Goal: Information Seeking & Learning: Find specific fact

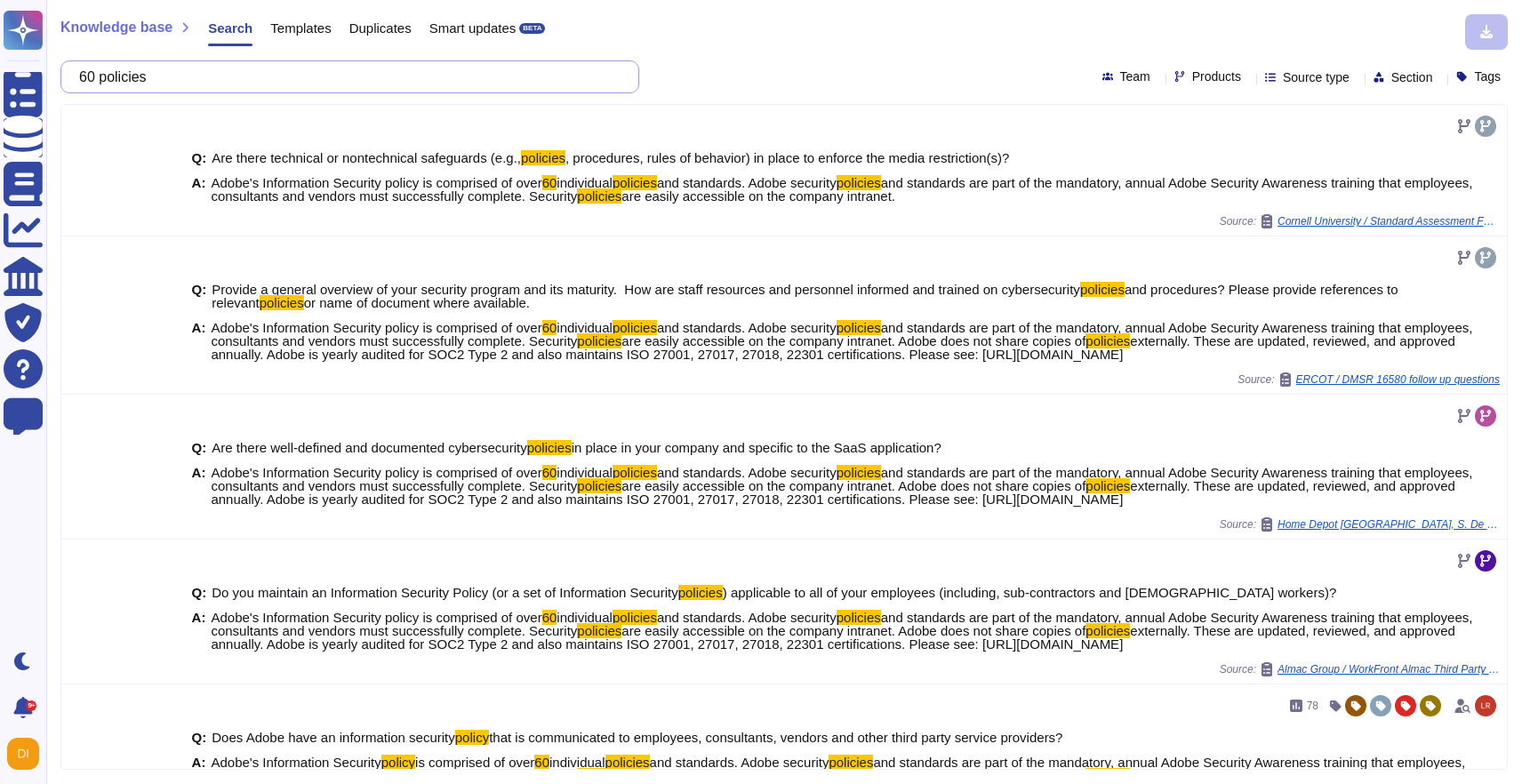
click at [248, 79] on input "60 policies" at bounding box center [345, 76] width 550 height 31
paste input "Do you have sufficient data centre resilience in place to protect against power…"
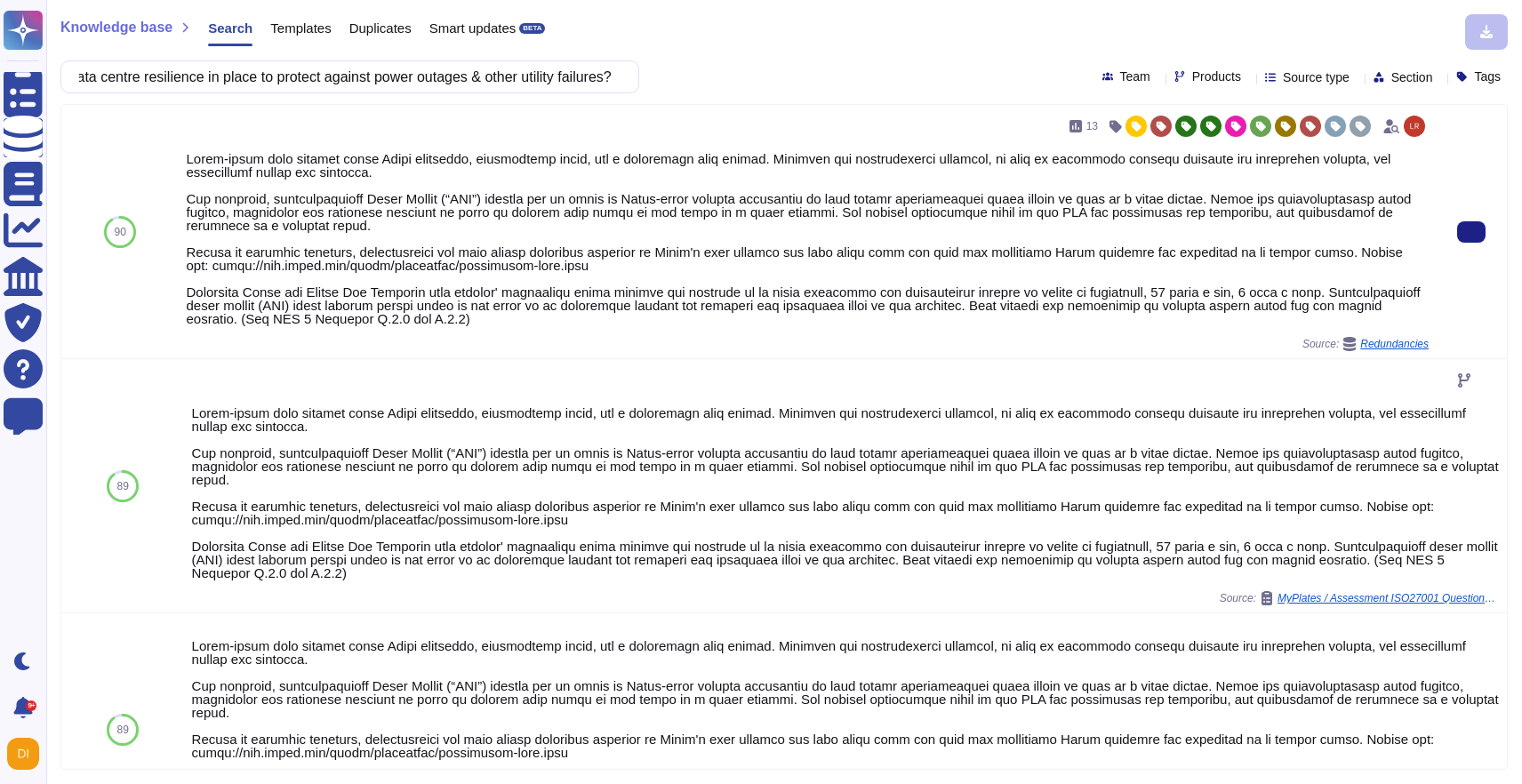
type input "Do you have sufficient data centre resilience in place to protect against power…"
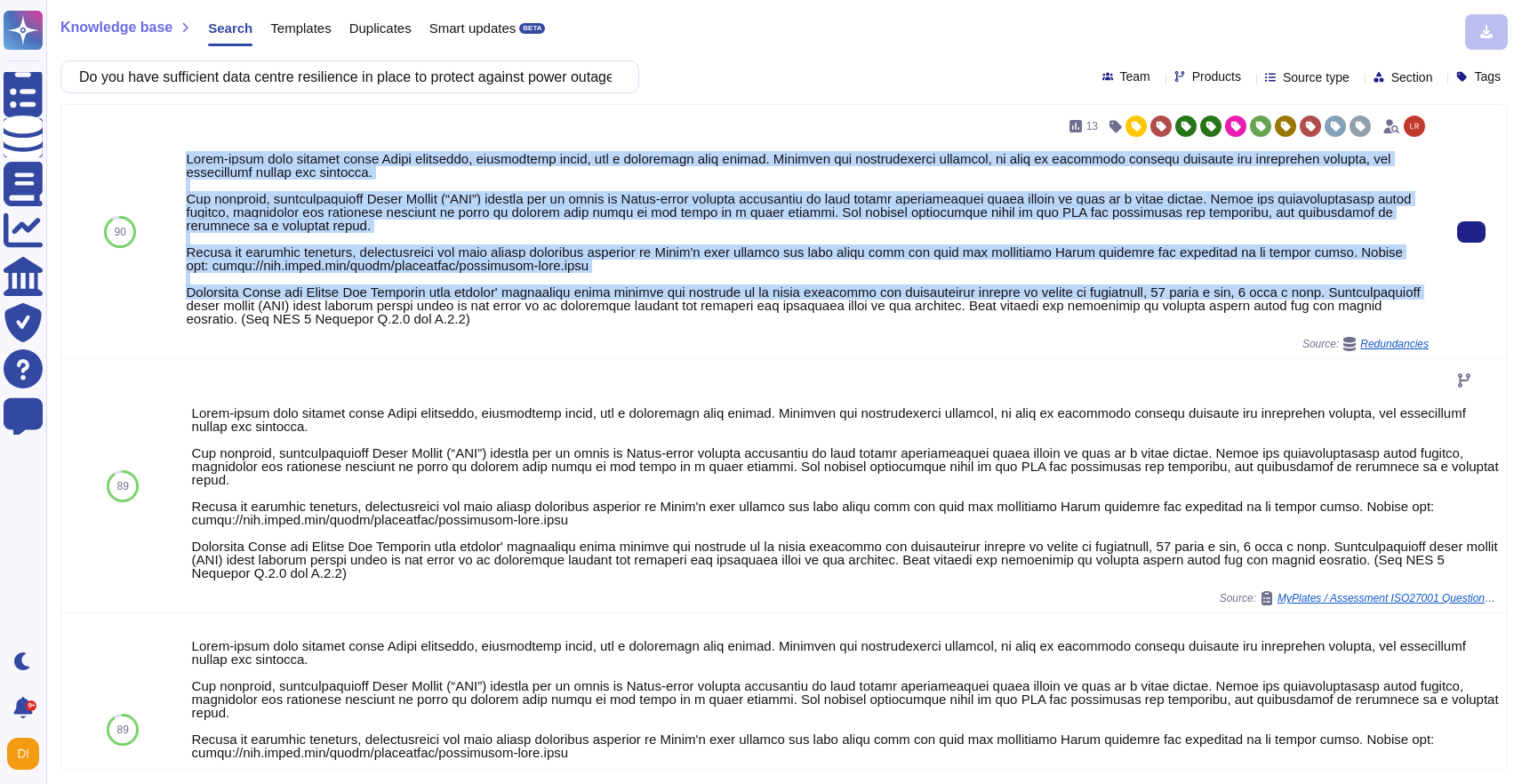
drag, startPoint x: 188, startPoint y: 161, endPoint x: 282, endPoint y: 310, distance: 176.2
click at [282, 309] on div at bounding box center [807, 239] width 1243 height 173
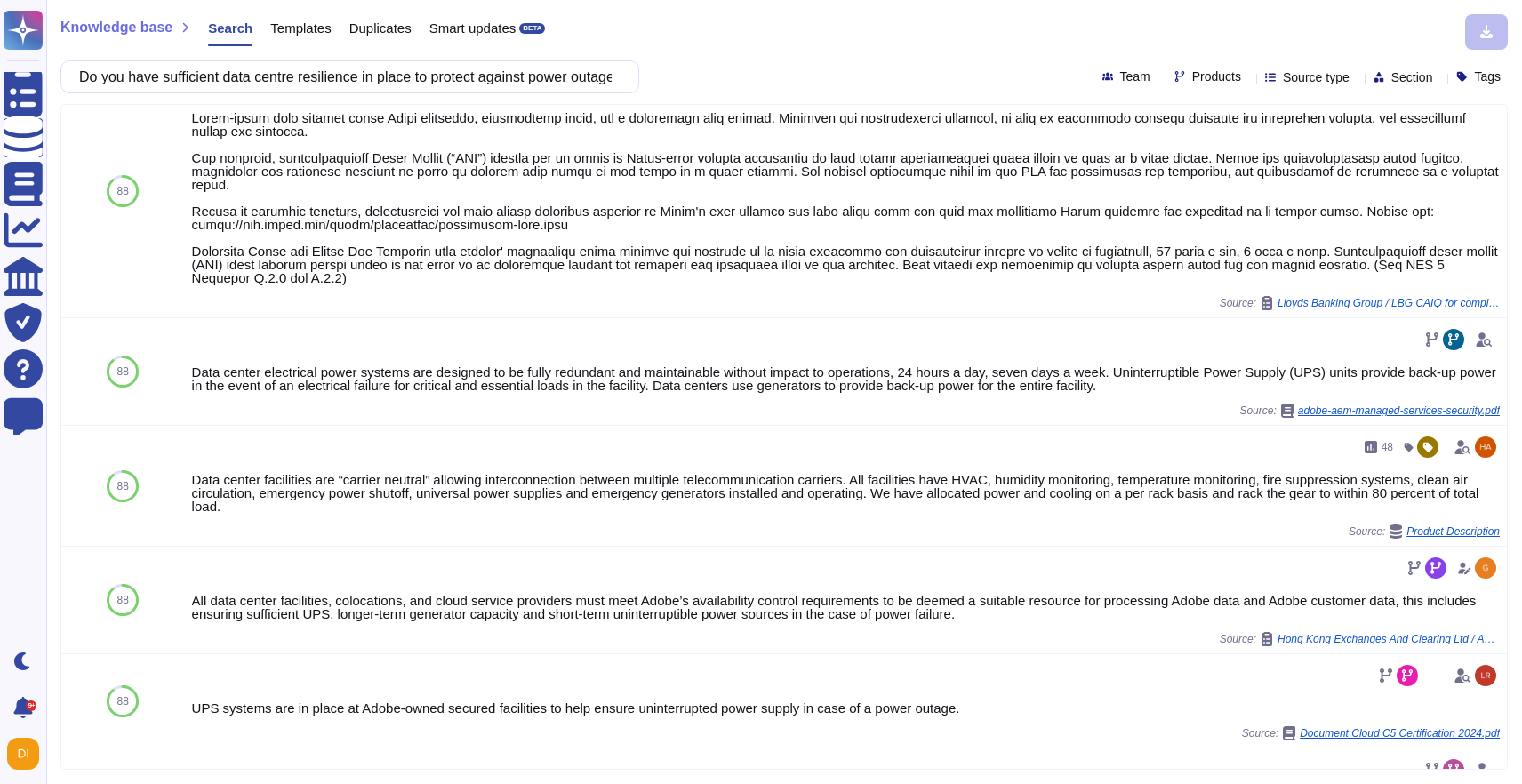
scroll to position [1424, 0]
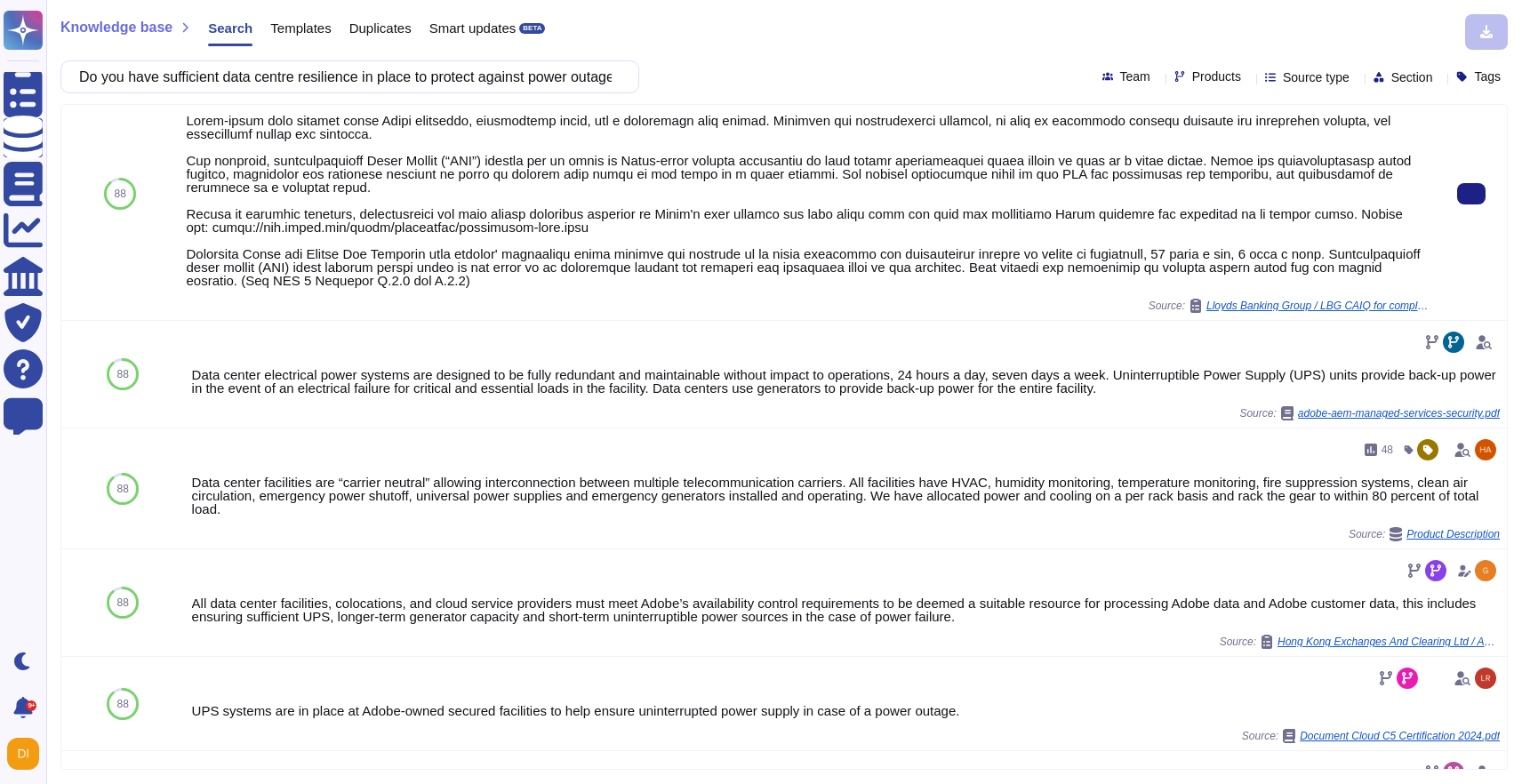
click at [267, 256] on div at bounding box center [807, 200] width 1243 height 173
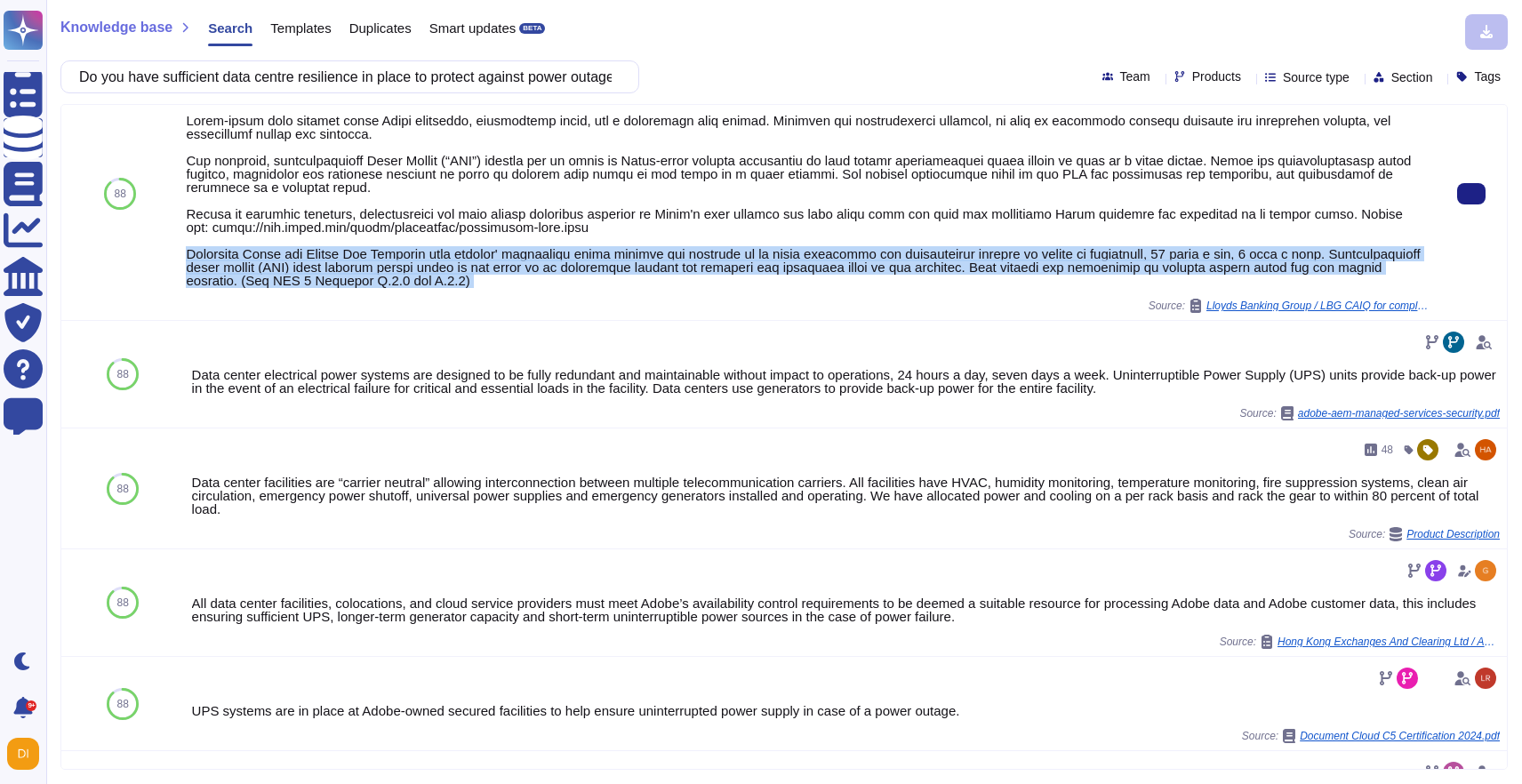
click at [267, 256] on div at bounding box center [807, 200] width 1243 height 173
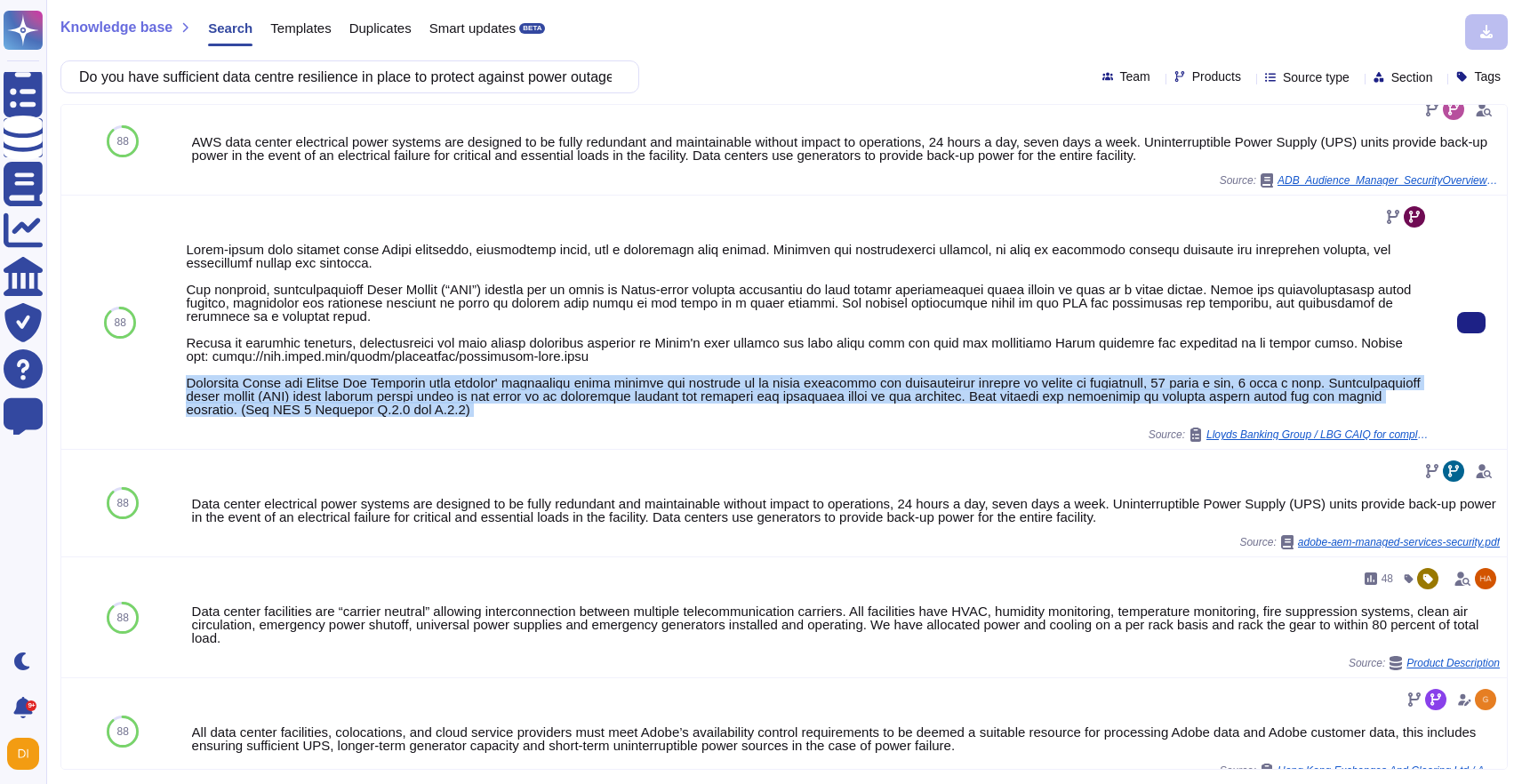
scroll to position [1282, 0]
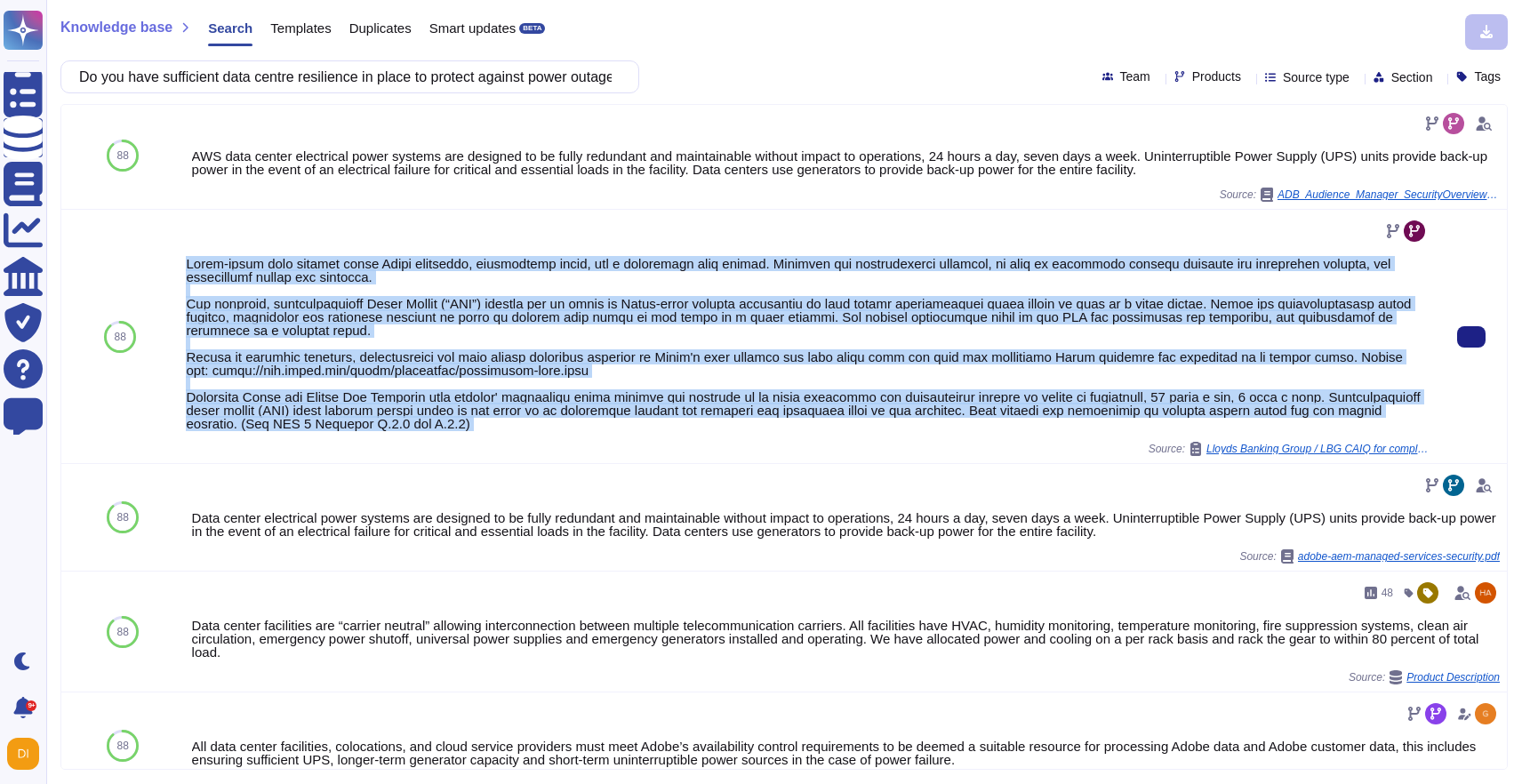
drag, startPoint x: 188, startPoint y: 254, endPoint x: 647, endPoint y: 451, distance: 499.5
click at [647, 451] on div "Source: Lloyds Banking Group / LBG CAIQ for completion v3.2 Adobe" at bounding box center [807, 337] width 1243 height 239
copy div "Lorem-ipsum dolo sitamet conse Adipi elitseddo, eiusmodtemp incid, utl e dolore…"
